Goal: Information Seeking & Learning: Learn about a topic

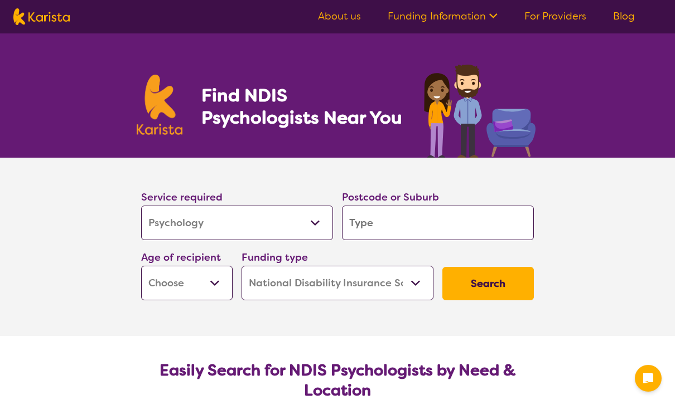
select select "Psychology"
select select "NDIS"
select select "Psychology"
select select "NDIS"
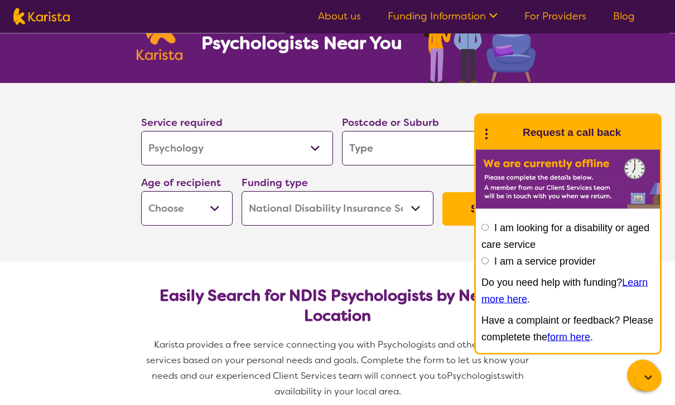
scroll to position [75, 0]
click at [607, 127] on section "Service required Allied Health Assistant Assessment ([MEDICAL_DATA] or [MEDICAL…" at bounding box center [337, 172] width 675 height 178
click at [433, 151] on input "search" at bounding box center [438, 148] width 192 height 35
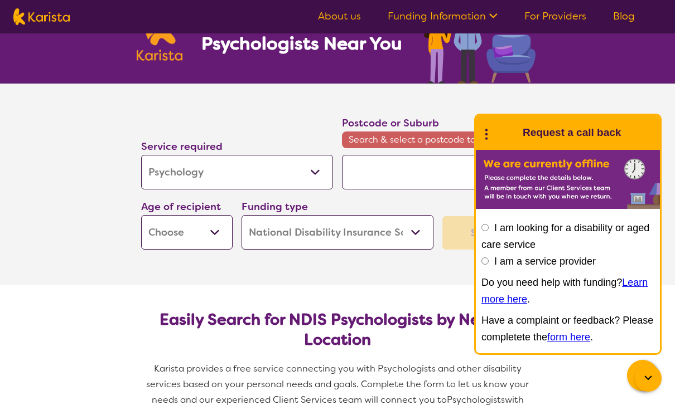
type input "A"
type input "Ar"
type input "Are"
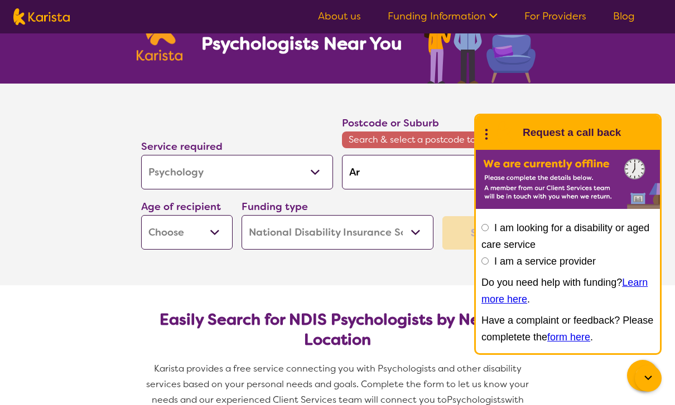
type input "Are"
type input "Ar"
type input "A"
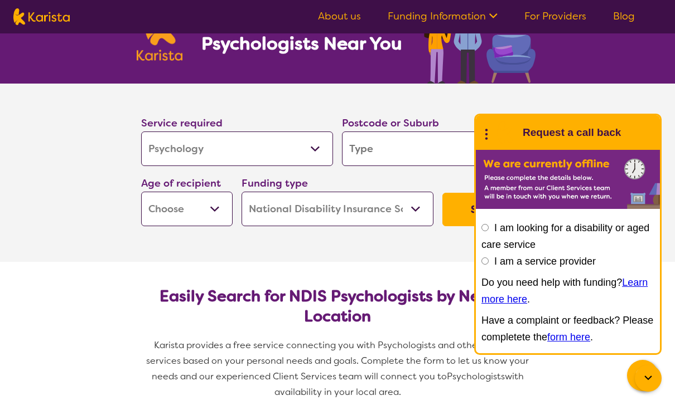
type input "N"
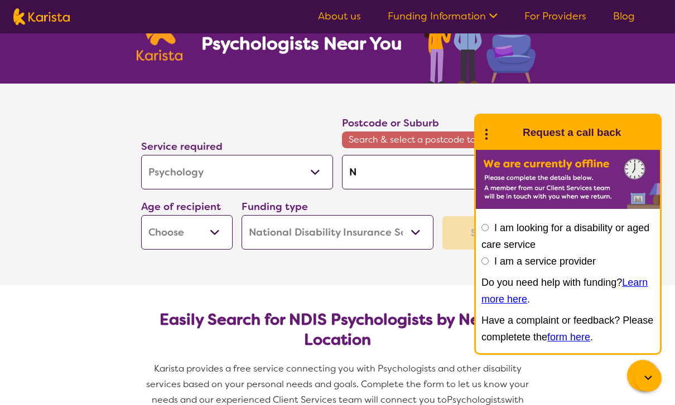
type input "Na"
type input "Nar"
type input "Nare"
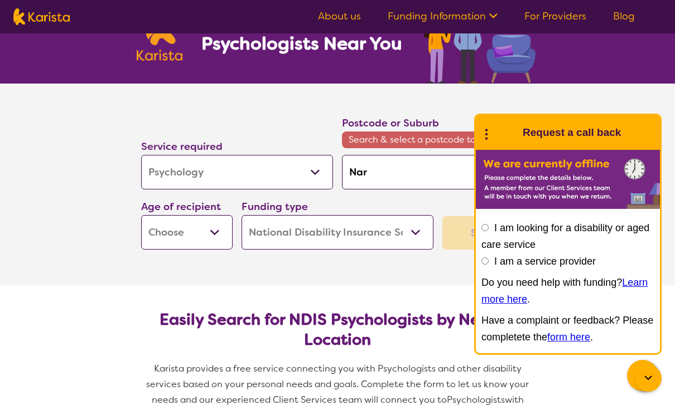
type input "Nare"
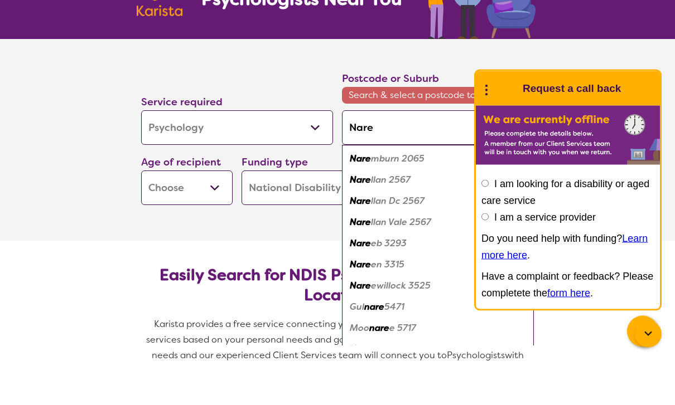
click at [415, 214] on div "Nare llan 2567" at bounding box center [437, 224] width 181 height 21
type input "2567"
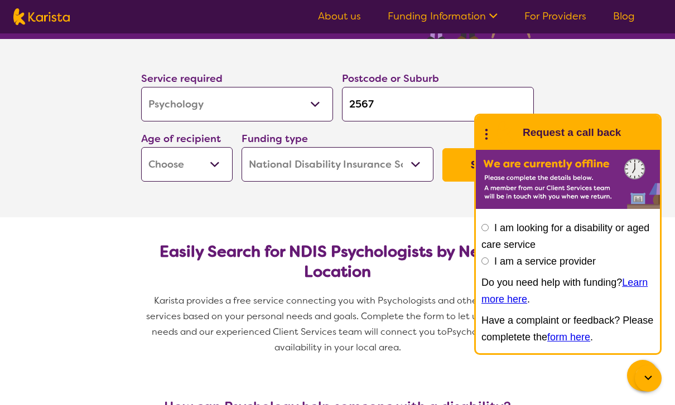
click at [213, 164] on select "Early Childhood - 0 to 9 Child - 10 to 11 Adolescent - 12 to 17 Adult - 18 to 6…" at bounding box center [186, 164] width 91 height 35
select select "AS"
click at [651, 123] on section "Service required Allied Health Assistant Assessment ([MEDICAL_DATA] or [MEDICAL…" at bounding box center [337, 128] width 675 height 178
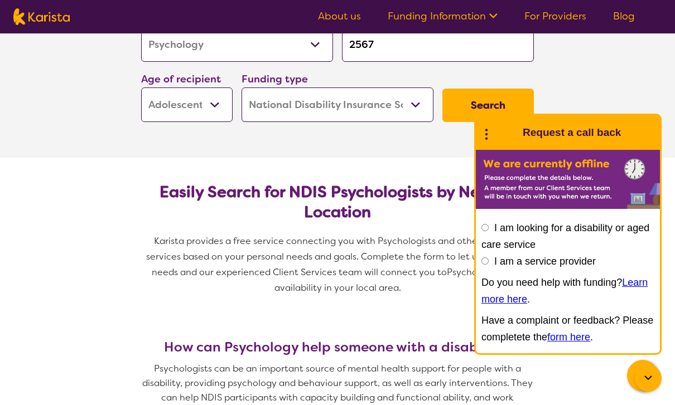
scroll to position [179, 0]
click at [511, 110] on button "Search" at bounding box center [487, 104] width 91 height 33
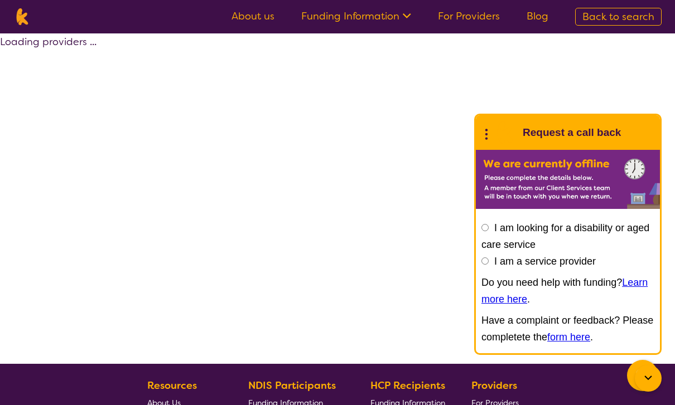
select select "by_score"
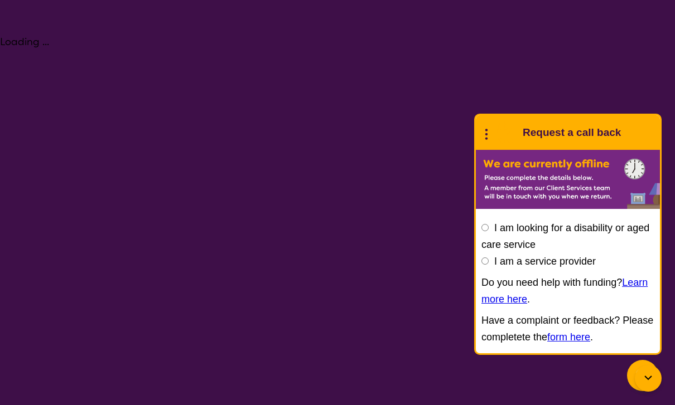
select select "Psychology"
select select "AS"
select select "NDIS"
select select "Psychology"
select select "AS"
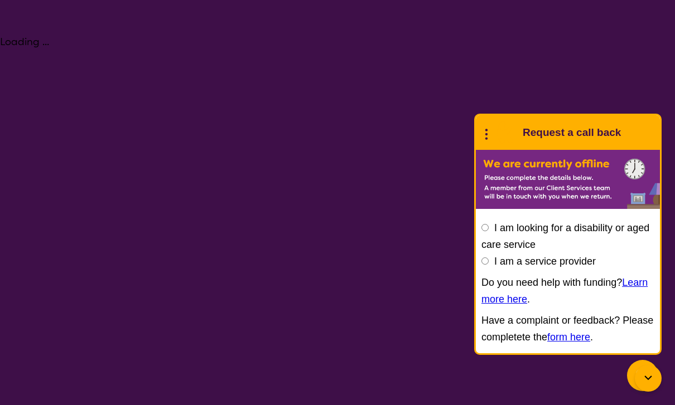
select select "NDIS"
